Goal: Transaction & Acquisition: Book appointment/travel/reservation

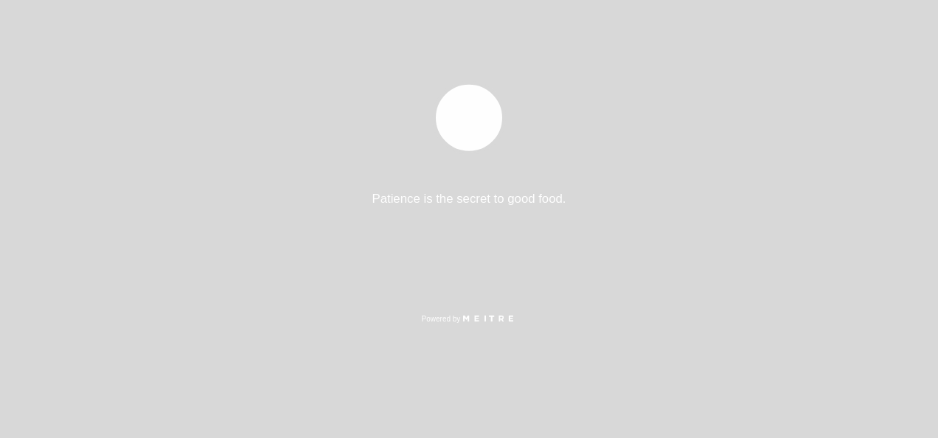
select select "es"
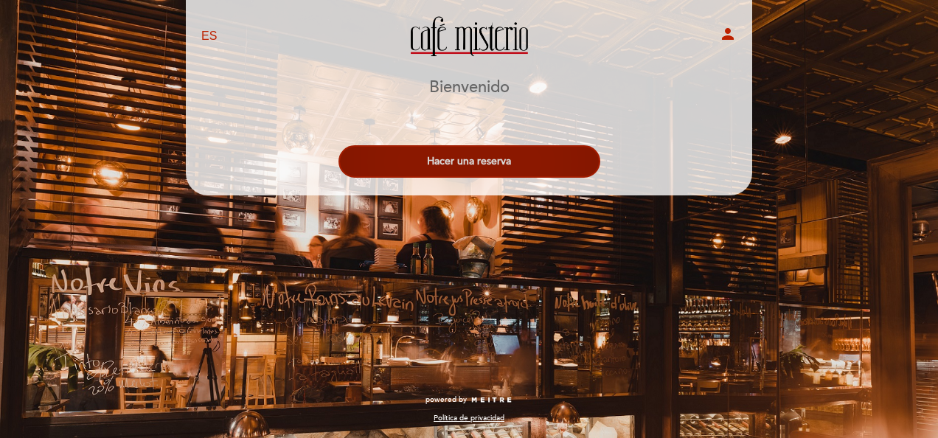
click at [438, 165] on button "Hacer una reserva" at bounding box center [470, 161] width 262 height 32
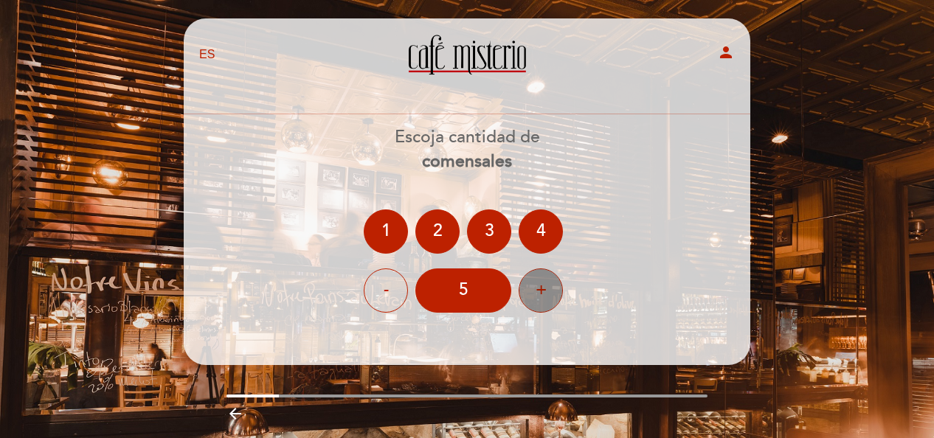
click at [547, 281] on div "+" at bounding box center [541, 290] width 44 height 44
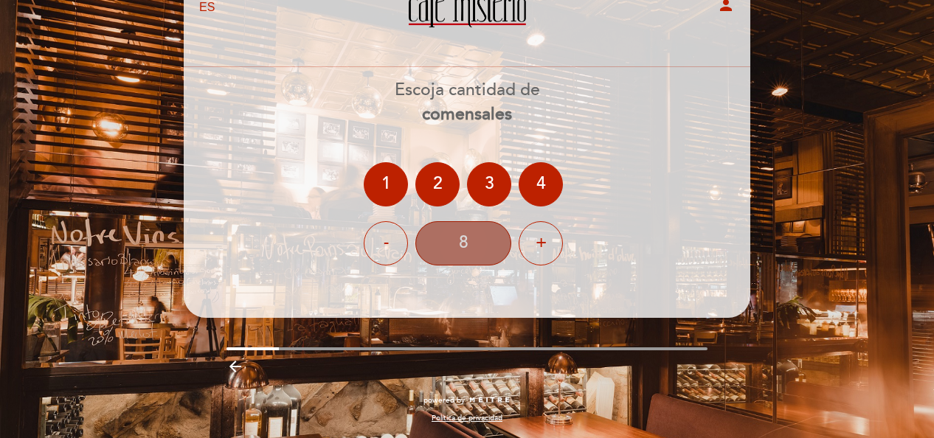
click at [460, 248] on div "8" at bounding box center [463, 243] width 96 height 44
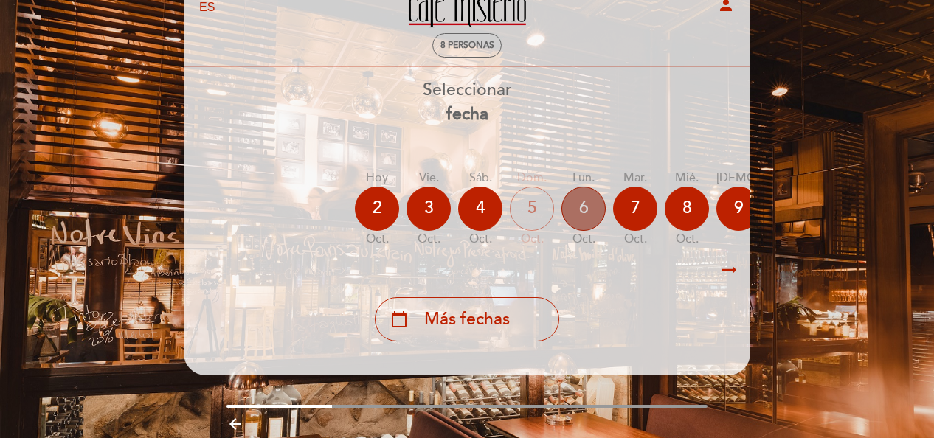
click at [589, 214] on div "6" at bounding box center [583, 209] width 44 height 44
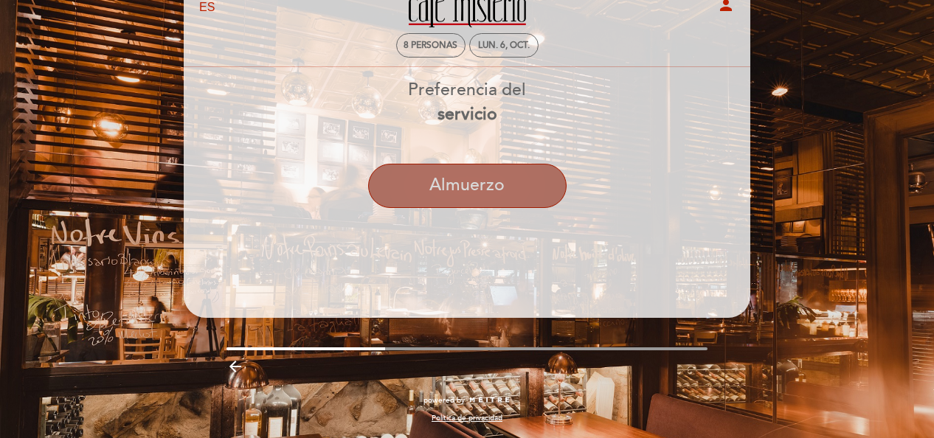
click at [464, 177] on button "Almuerzo" at bounding box center [467, 186] width 198 height 44
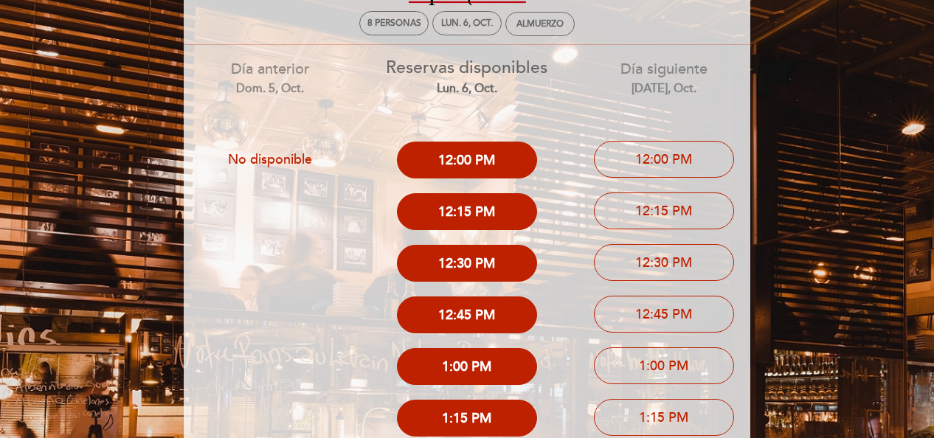
scroll to position [71, 0]
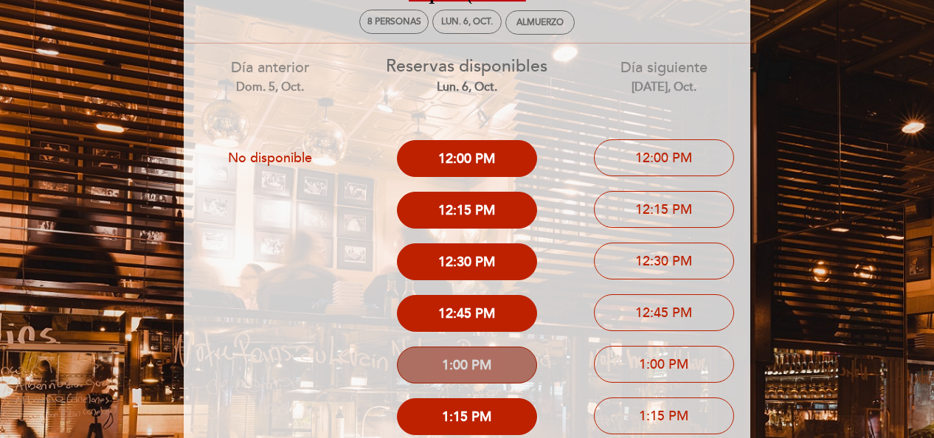
click at [505, 361] on button "1:00 PM" at bounding box center [467, 365] width 140 height 37
